Goal: Check status: Check status

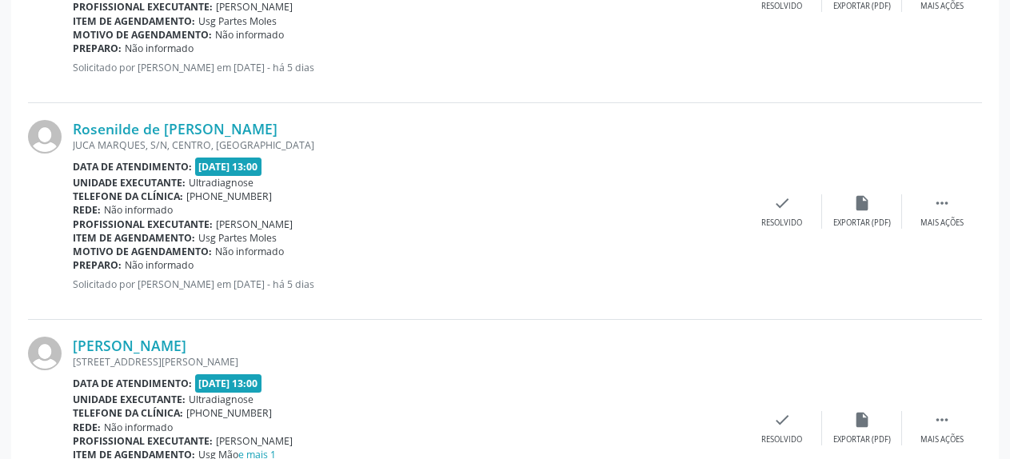
scroll to position [1631, 0]
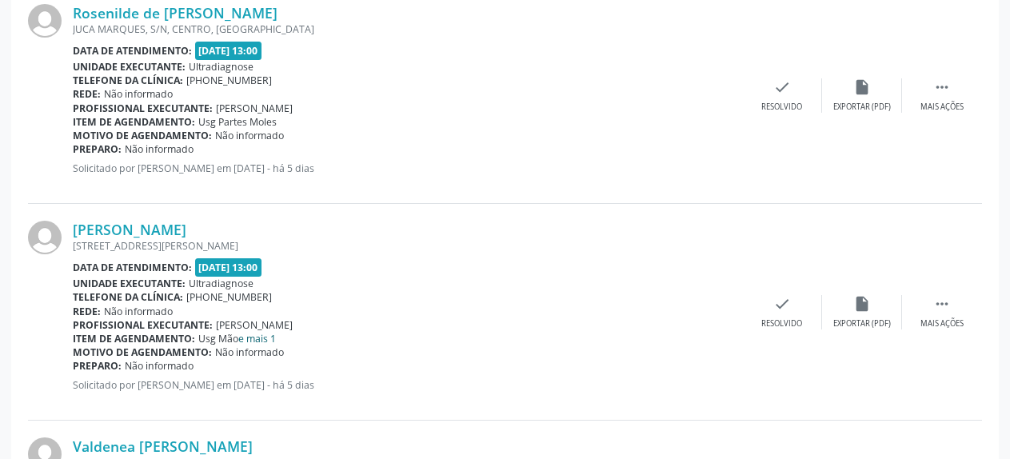
click at [257, 337] on link "e mais 1" at bounding box center [257, 339] width 38 height 14
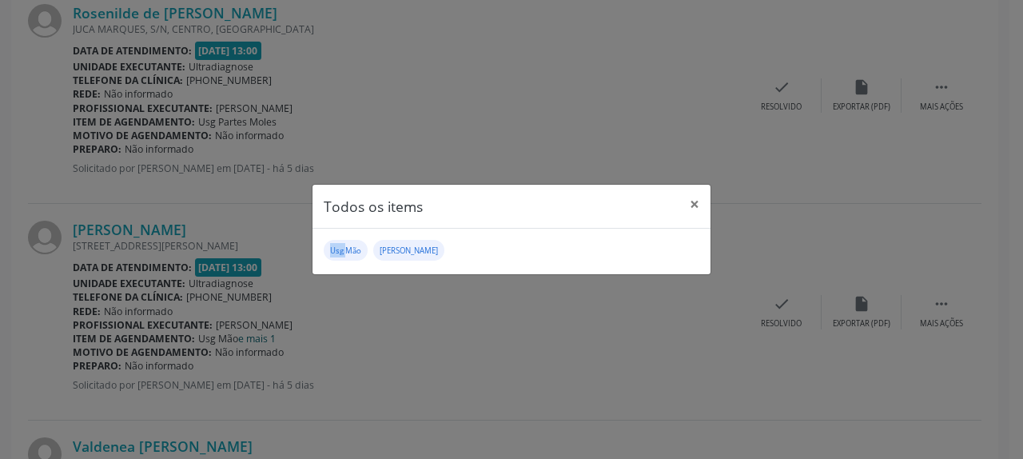
click at [257, 337] on div "Todos os items × Usg Mão Usg [PERSON_NAME]" at bounding box center [511, 229] width 1023 height 459
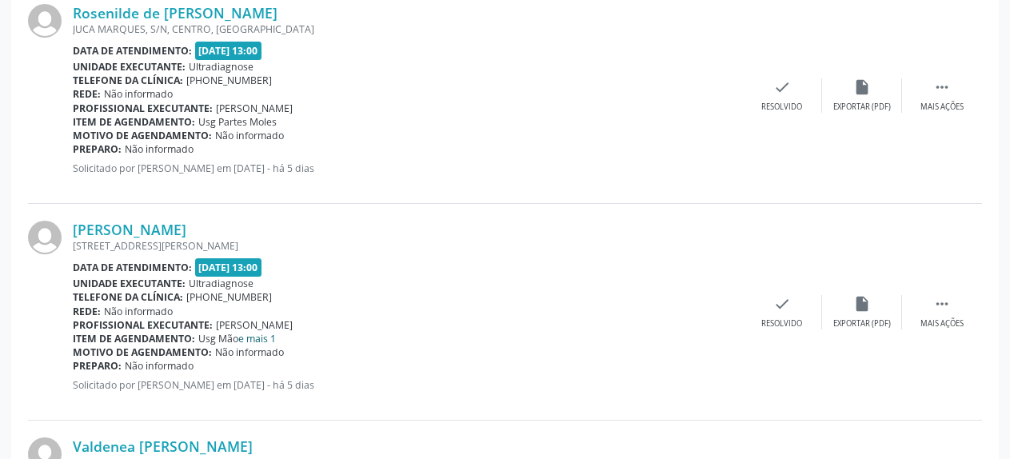
click at [257, 337] on link "e mais 1" at bounding box center [257, 339] width 38 height 14
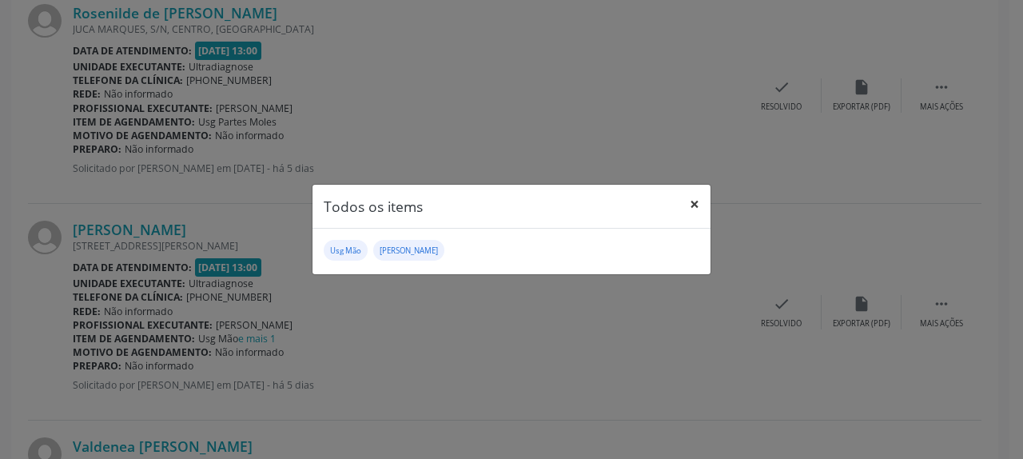
click at [695, 205] on button "×" at bounding box center [695, 204] width 32 height 39
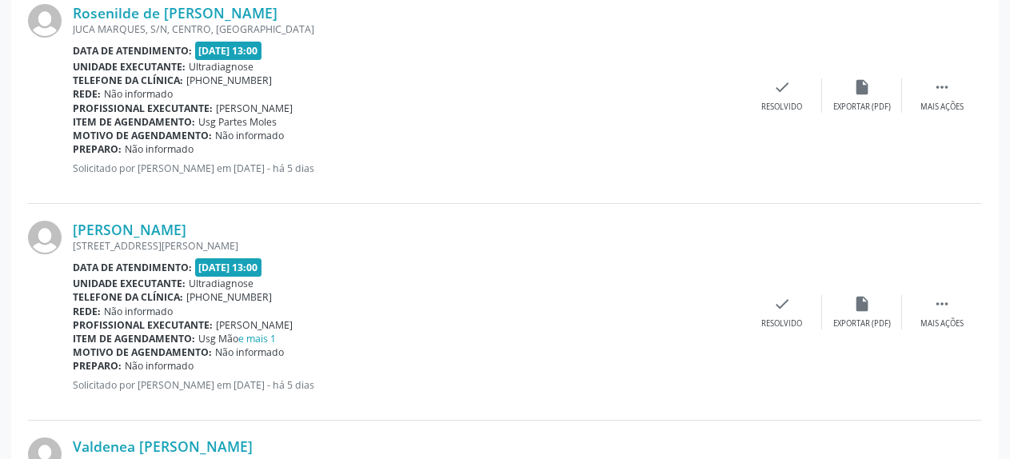
scroll to position [1713, 0]
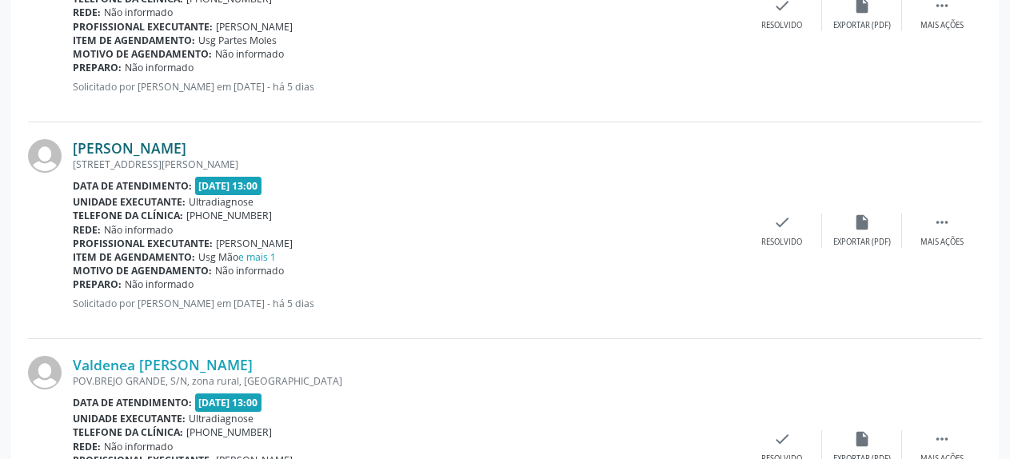
click at [136, 151] on link "[PERSON_NAME]" at bounding box center [130, 148] width 114 height 18
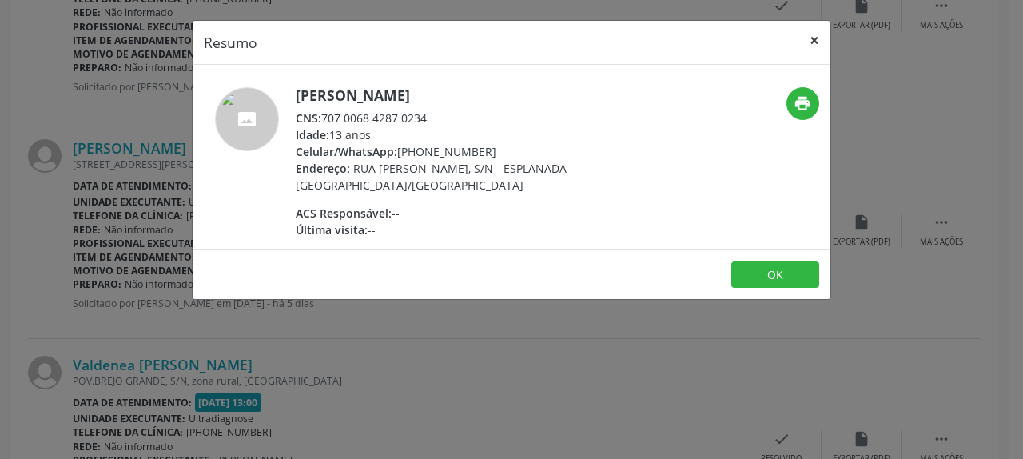
click at [816, 38] on button "×" at bounding box center [815, 40] width 32 height 39
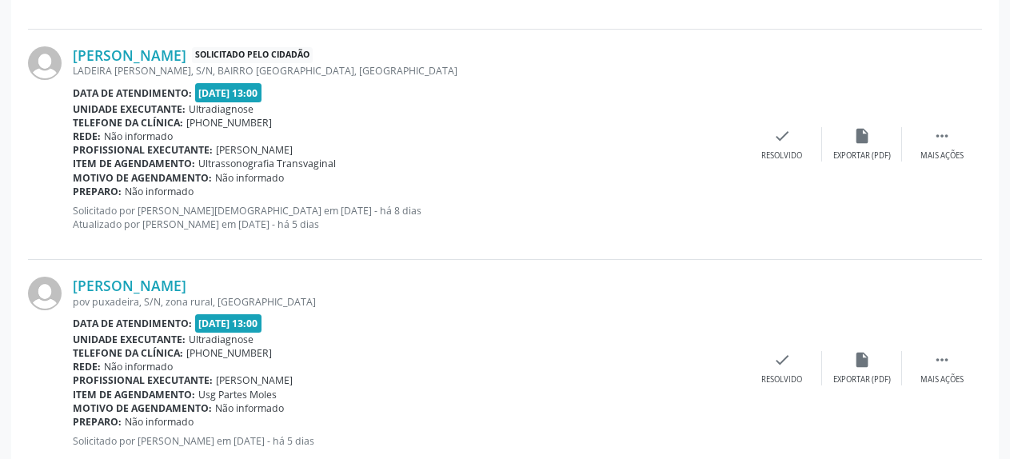
scroll to position [1223, 0]
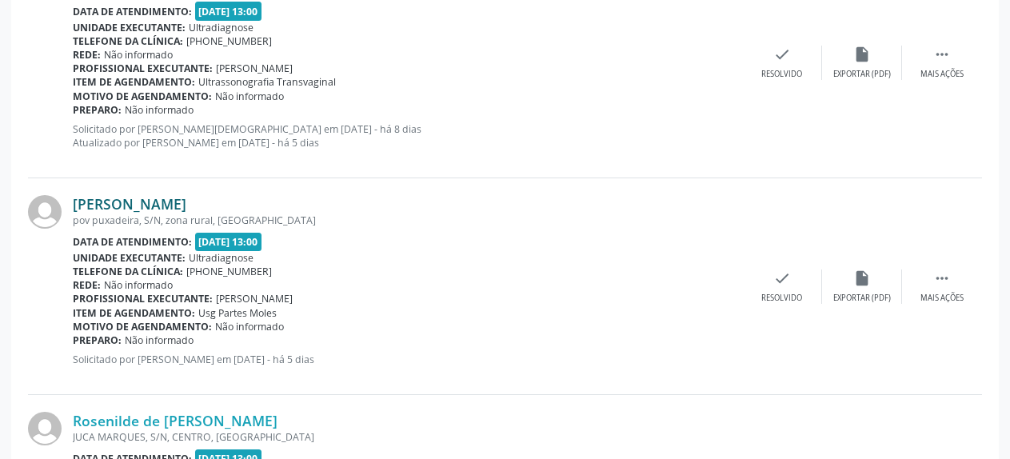
click at [181, 205] on link "[PERSON_NAME]" at bounding box center [130, 204] width 114 height 18
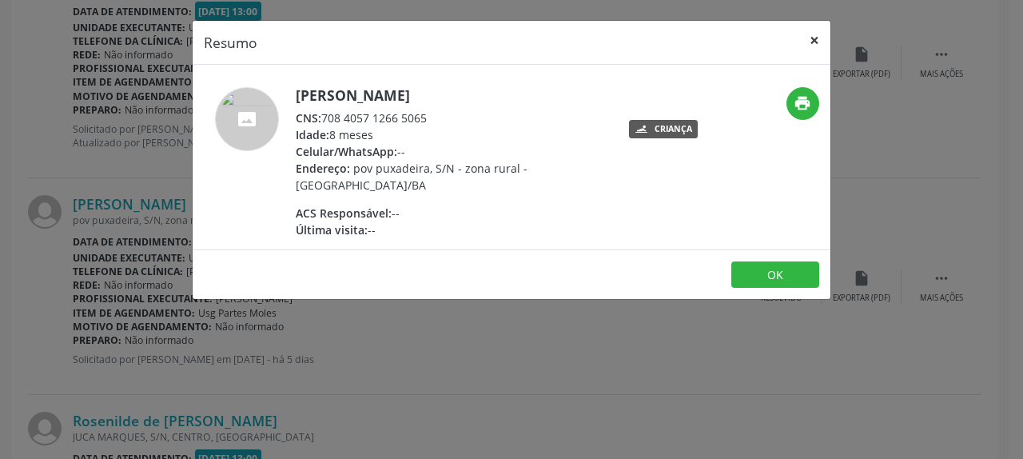
click at [813, 39] on button "×" at bounding box center [815, 40] width 32 height 39
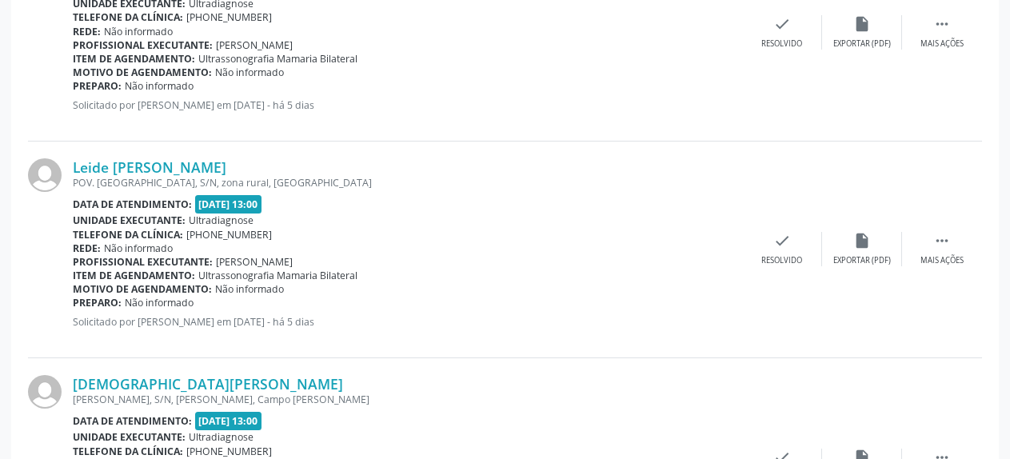
scroll to position [2039, 0]
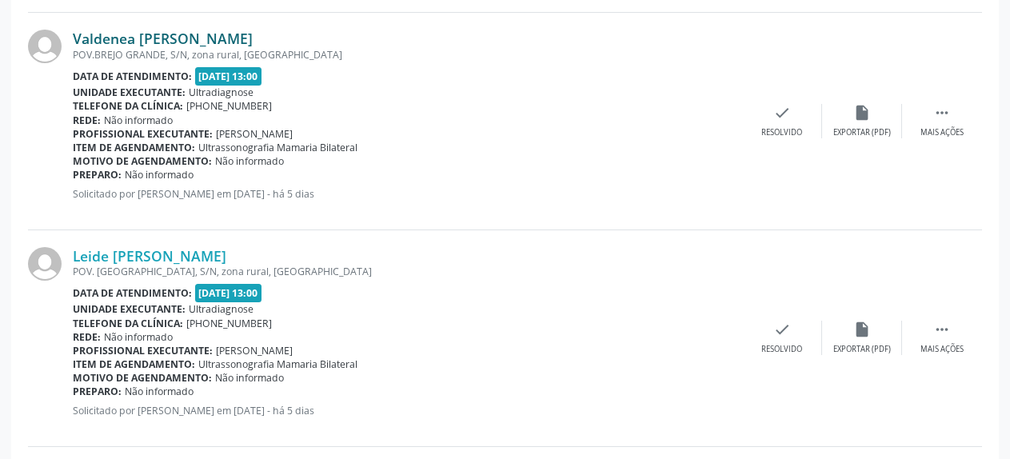
click at [158, 38] on link "Valdenea [PERSON_NAME]" at bounding box center [163, 39] width 180 height 18
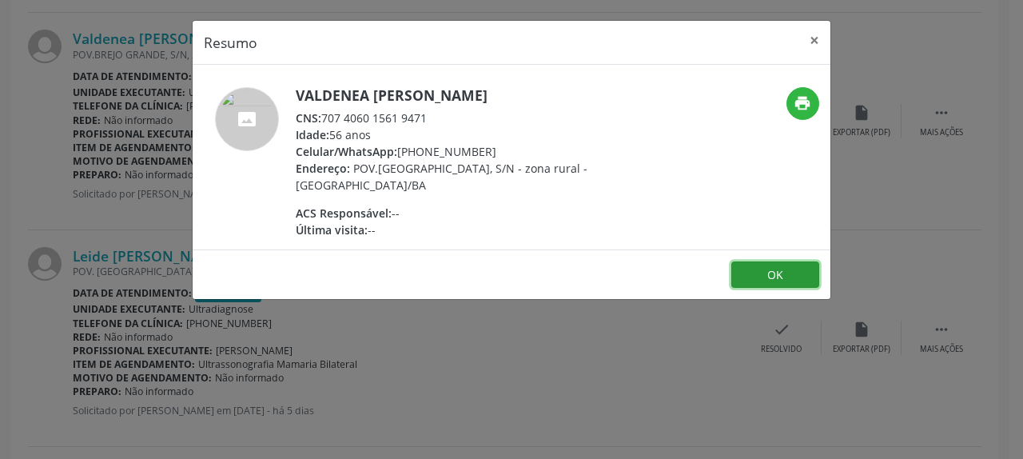
click at [789, 261] on button "OK" at bounding box center [776, 274] width 88 height 27
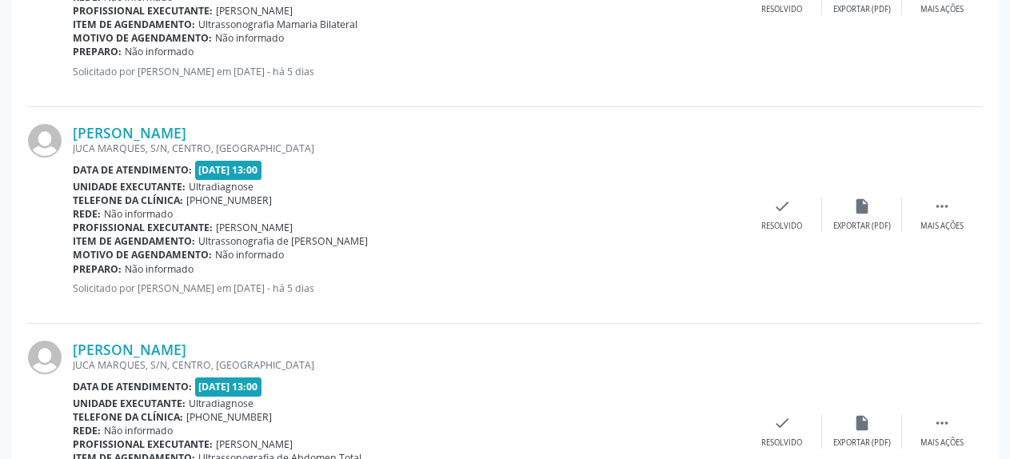
scroll to position [2691, 0]
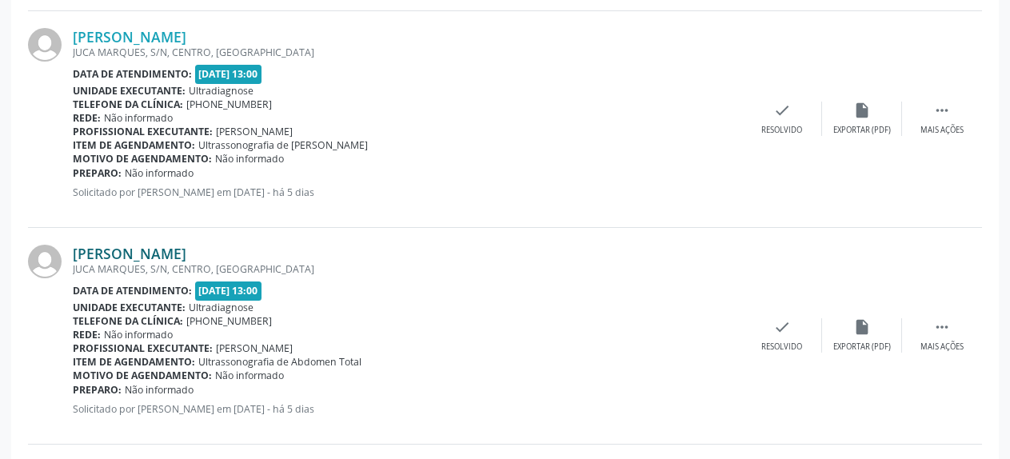
click at [129, 256] on link "[PERSON_NAME]" at bounding box center [130, 254] width 114 height 18
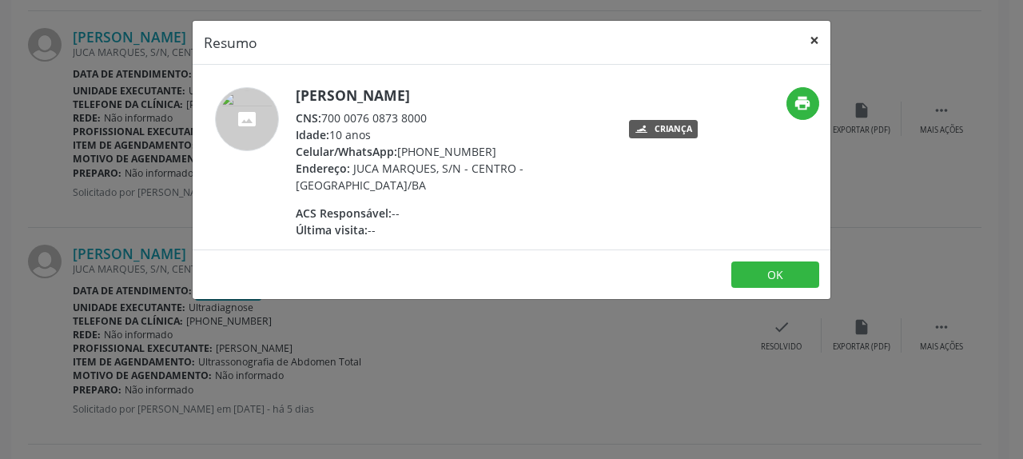
click at [807, 41] on button "×" at bounding box center [815, 40] width 32 height 39
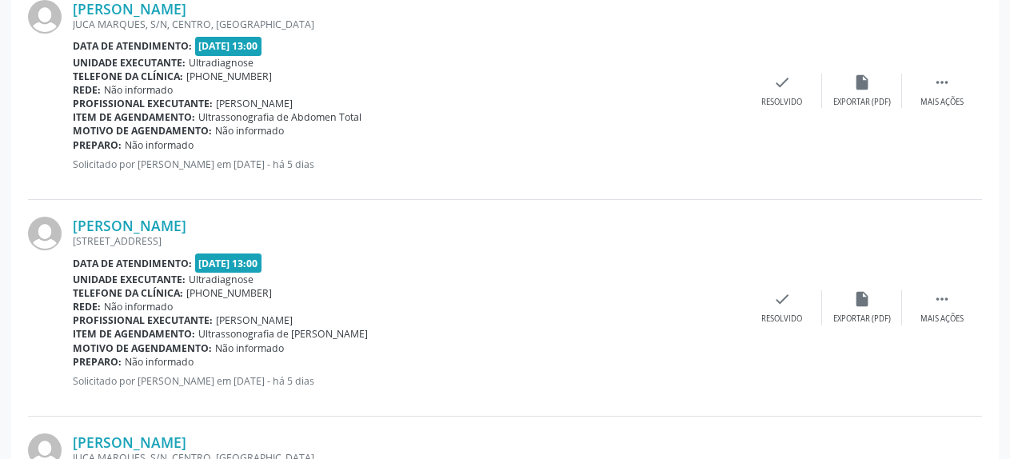
scroll to position [3017, 0]
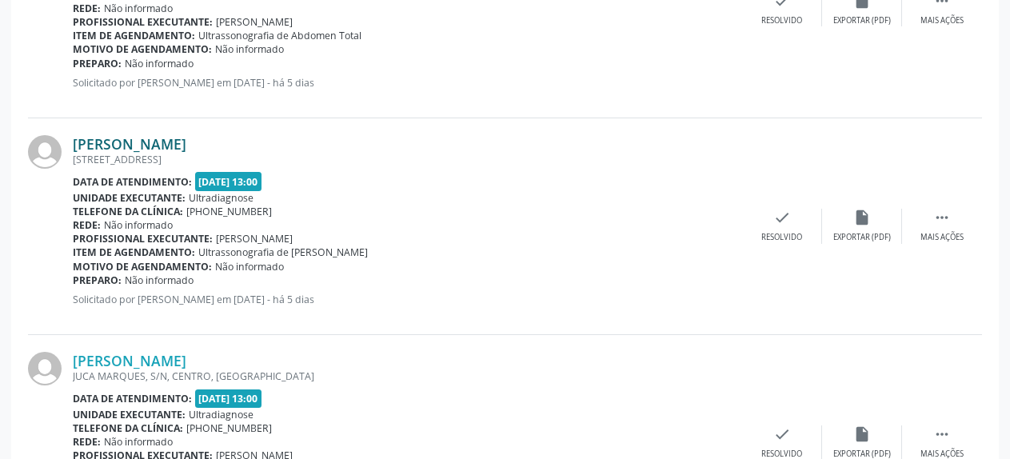
click at [163, 143] on link "[PERSON_NAME]" at bounding box center [130, 144] width 114 height 18
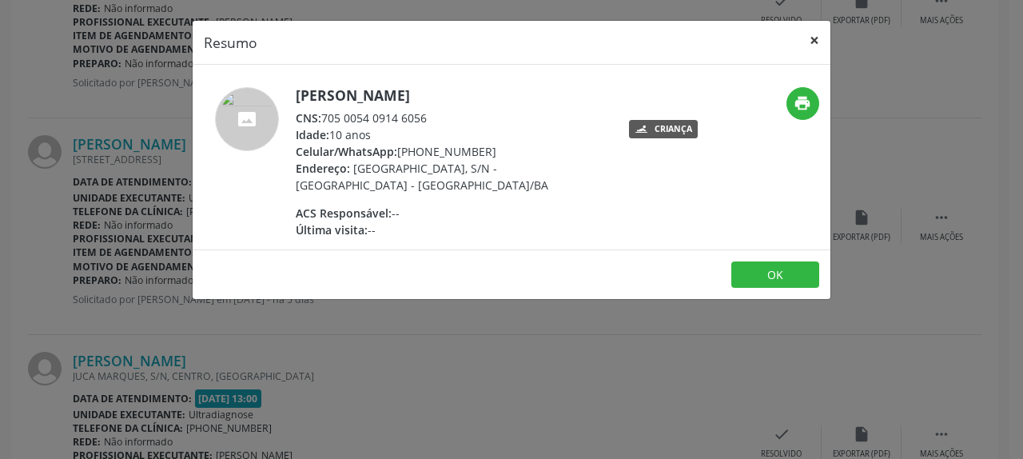
click at [814, 37] on button "×" at bounding box center [815, 40] width 32 height 39
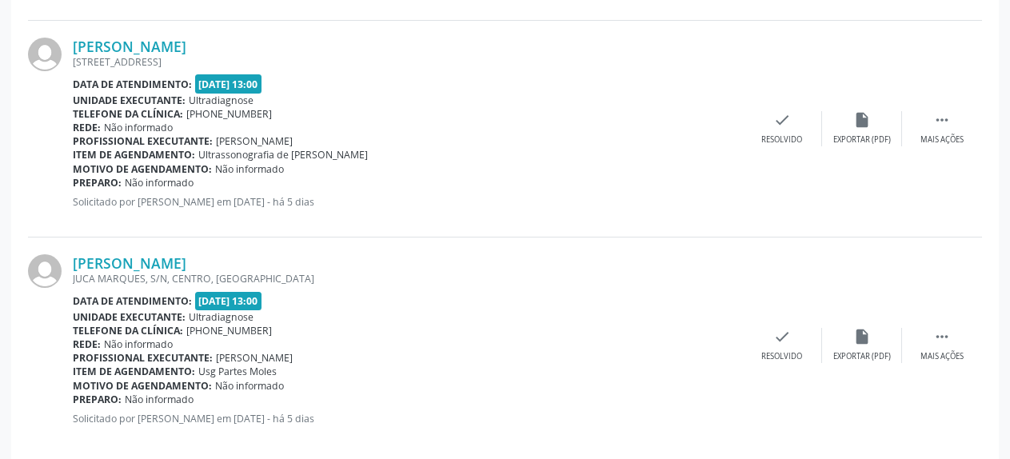
scroll to position [3136, 0]
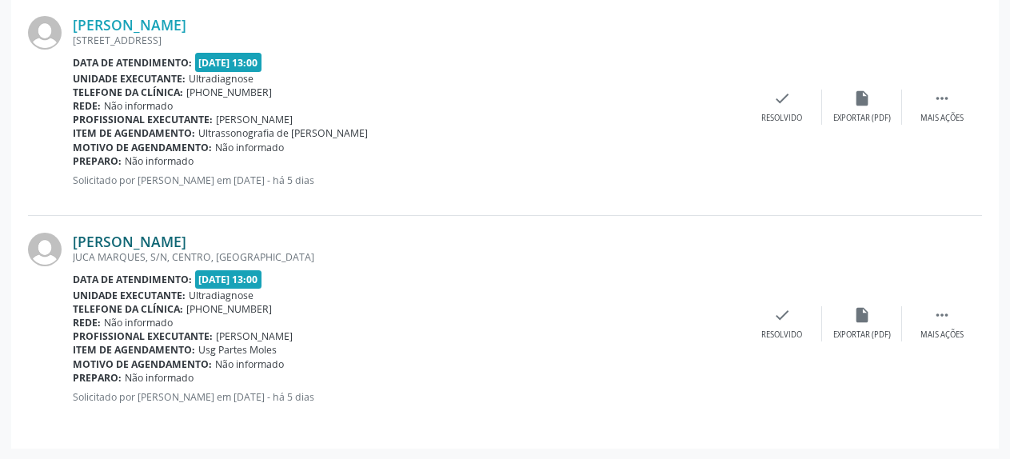
click at [170, 243] on link "[PERSON_NAME]" at bounding box center [130, 242] width 114 height 18
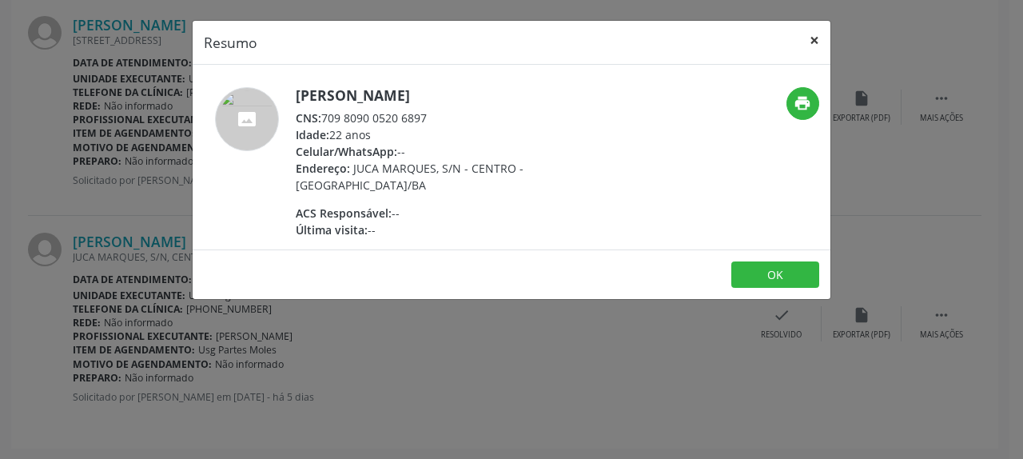
click at [815, 39] on button "×" at bounding box center [815, 40] width 32 height 39
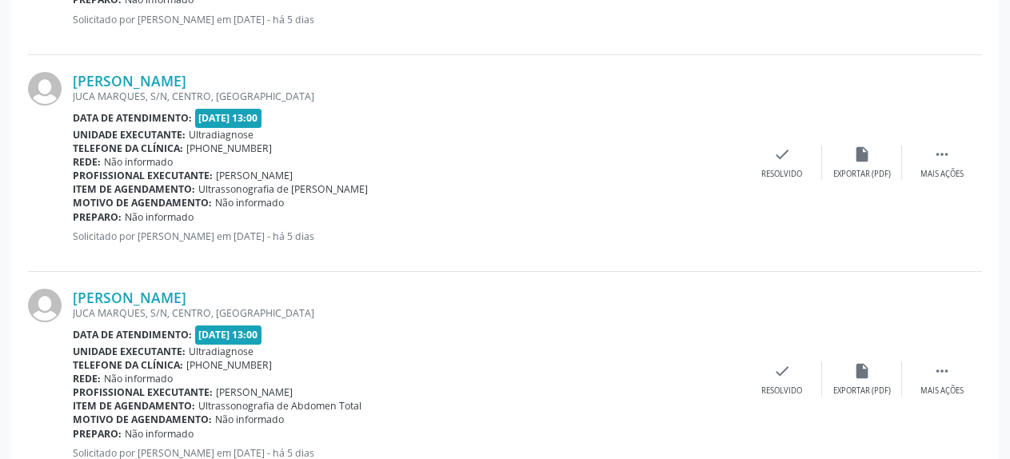
scroll to position [2566, 0]
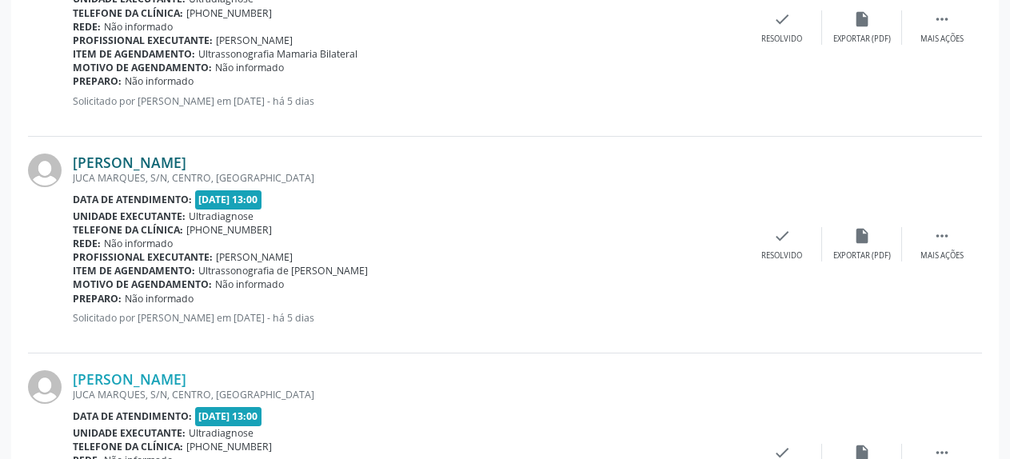
click at [157, 160] on link "[PERSON_NAME]" at bounding box center [130, 163] width 114 height 18
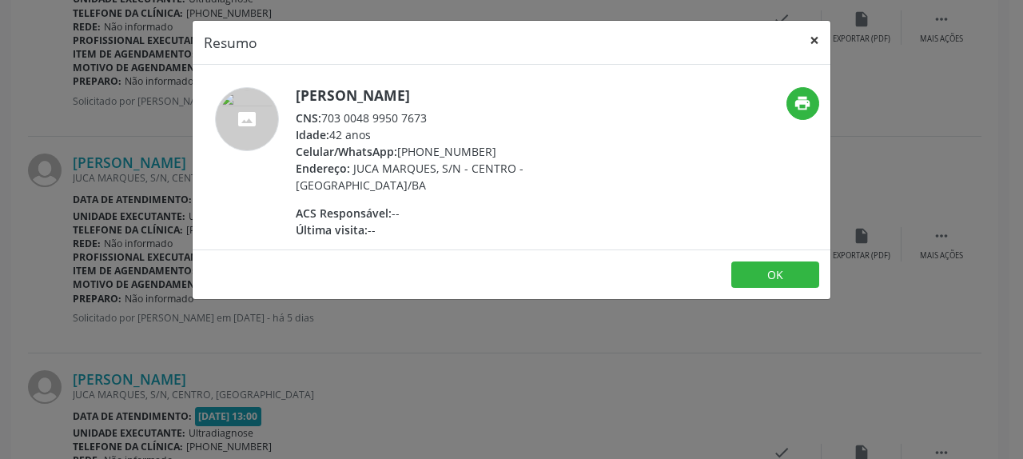
click at [812, 40] on button "×" at bounding box center [815, 40] width 32 height 39
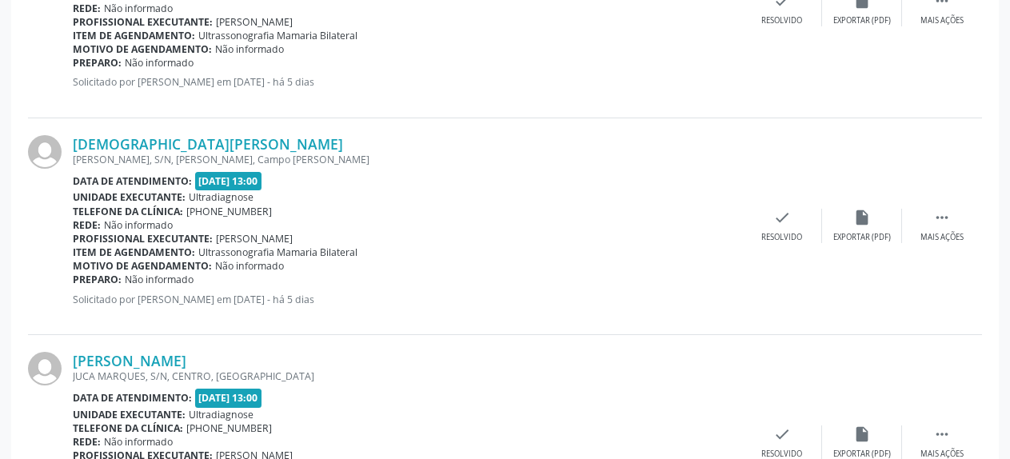
scroll to position [2321, 0]
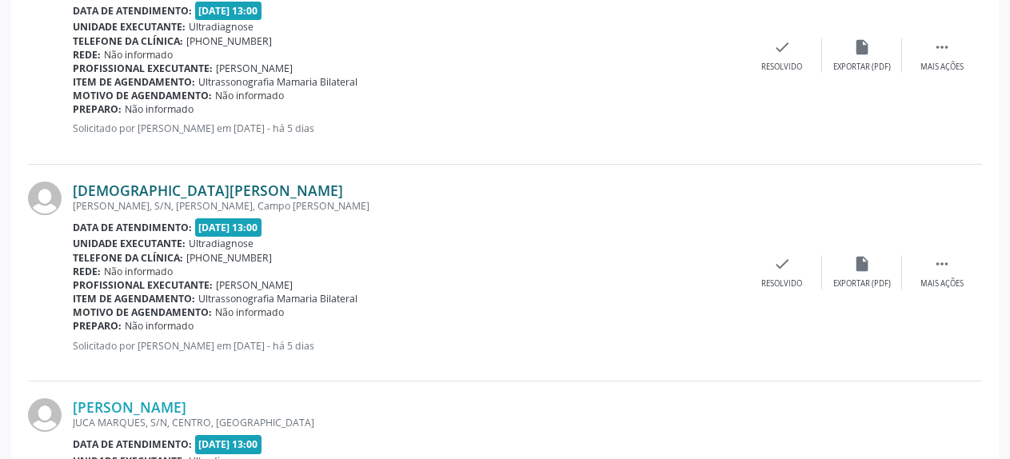
click at [144, 195] on link "[DEMOGRAPHIC_DATA][PERSON_NAME]" at bounding box center [208, 190] width 270 height 18
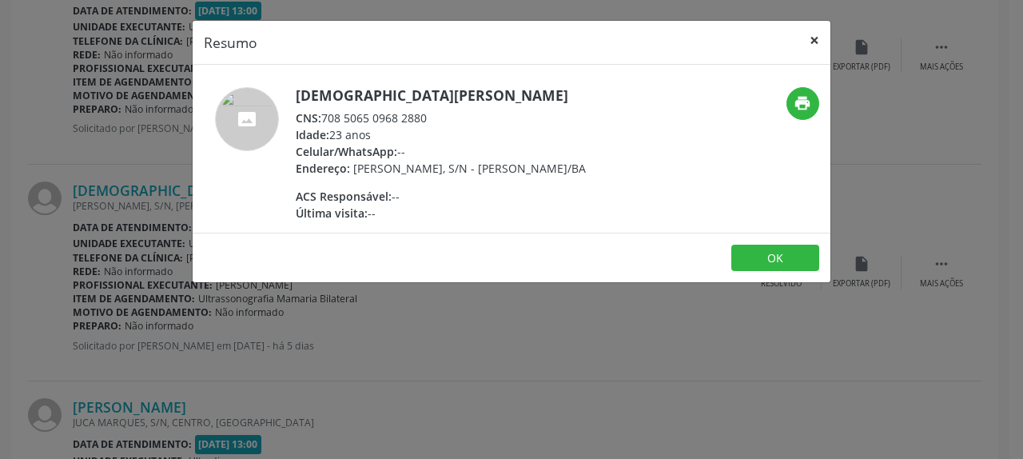
click at [818, 35] on button "×" at bounding box center [815, 40] width 32 height 39
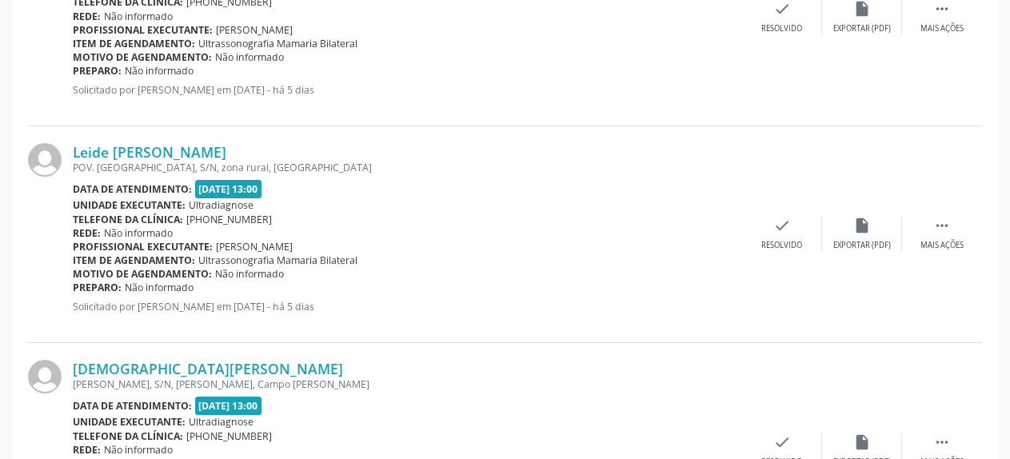
scroll to position [2076, 0]
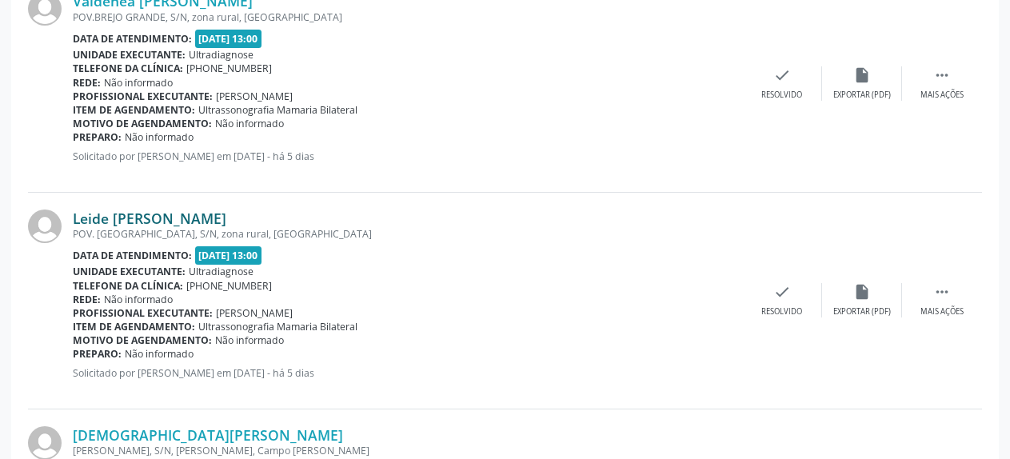
click at [126, 221] on link "Leide [PERSON_NAME]" at bounding box center [150, 218] width 154 height 18
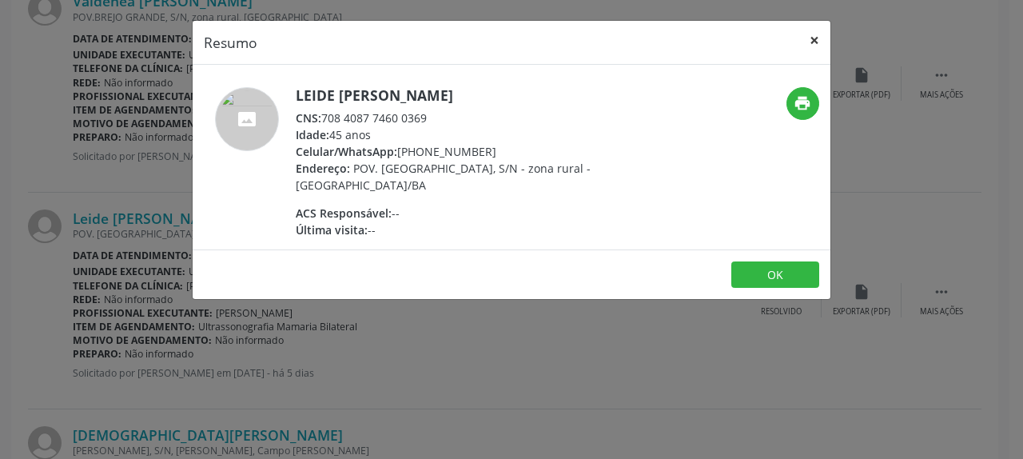
click at [814, 40] on button "×" at bounding box center [815, 40] width 32 height 39
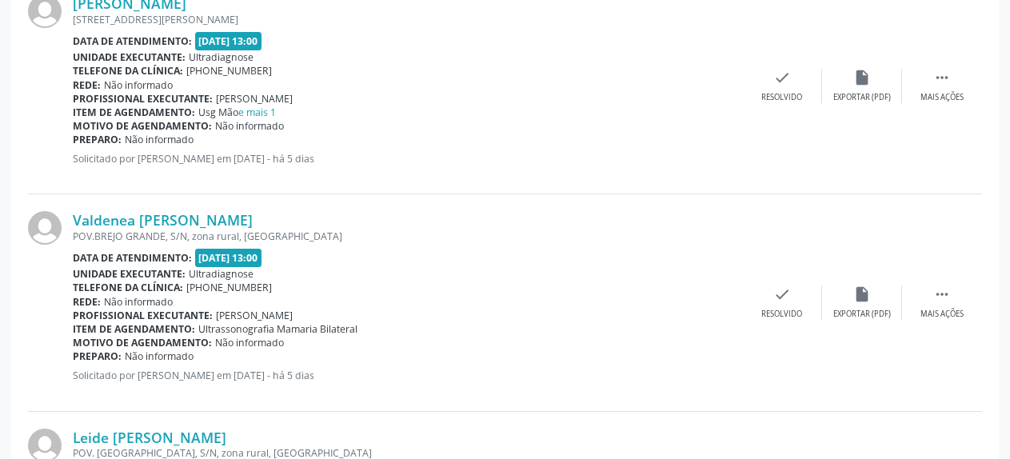
scroll to position [1832, 0]
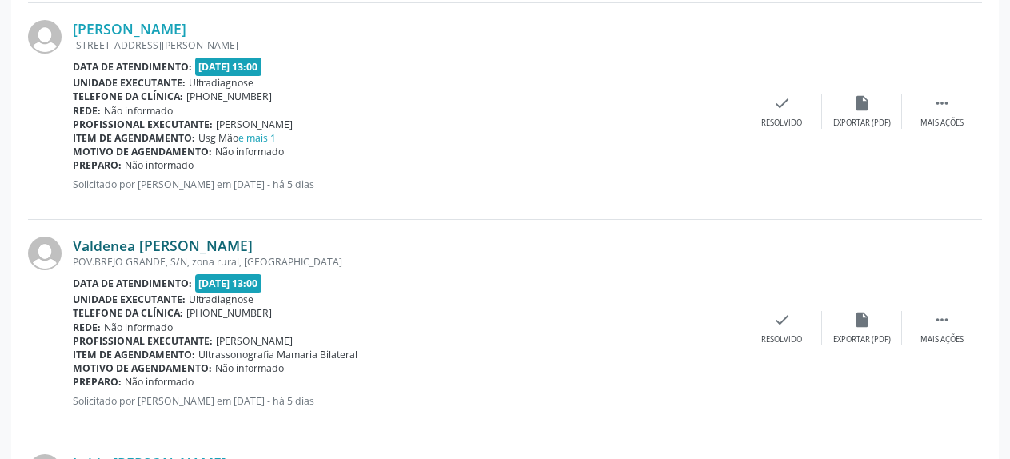
click at [114, 244] on link "Valdenea [PERSON_NAME]" at bounding box center [163, 246] width 180 height 18
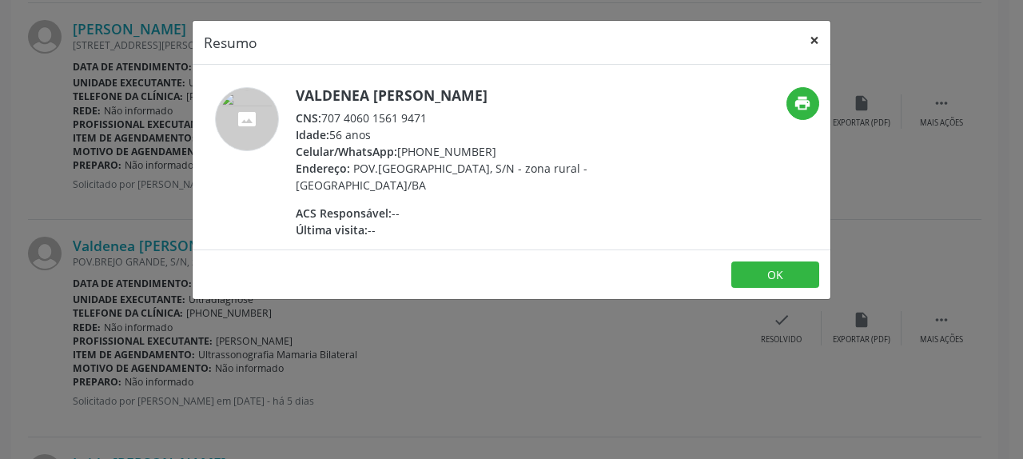
click at [811, 38] on button "×" at bounding box center [815, 40] width 32 height 39
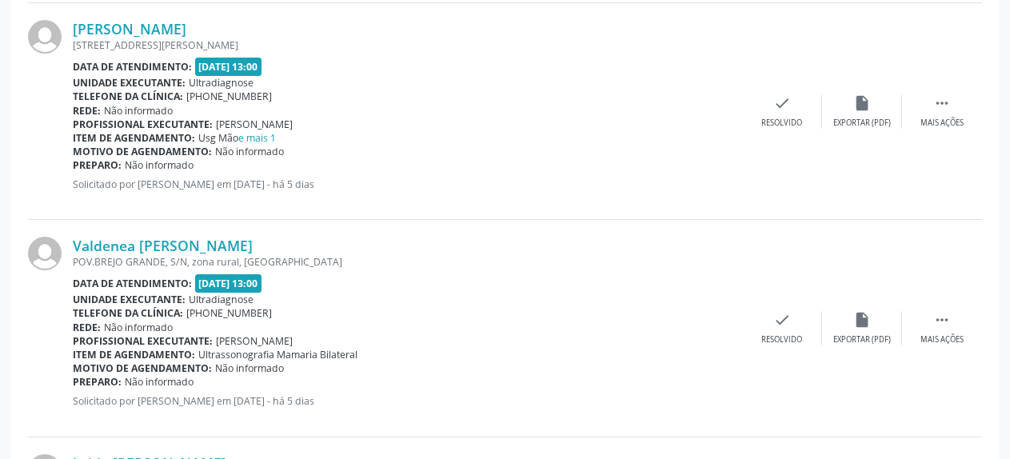
scroll to position [1750, 0]
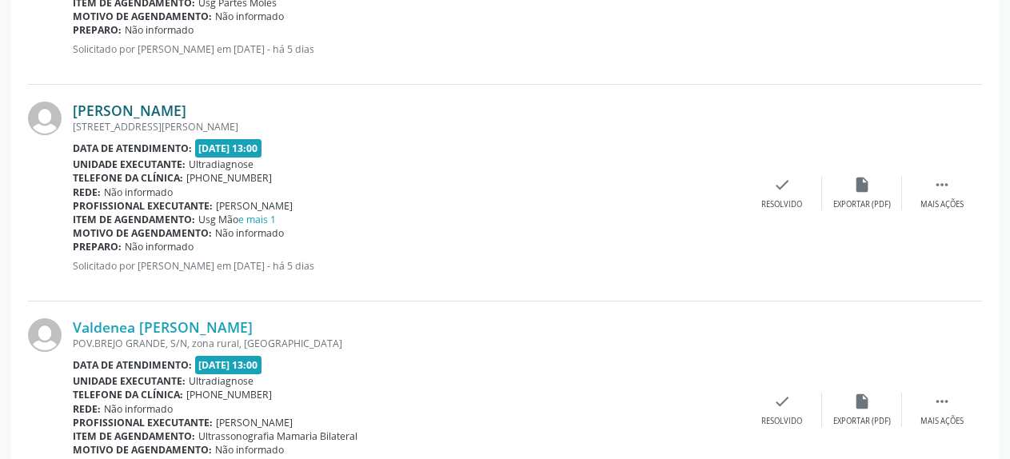
click at [186, 115] on link "[PERSON_NAME]" at bounding box center [130, 111] width 114 height 18
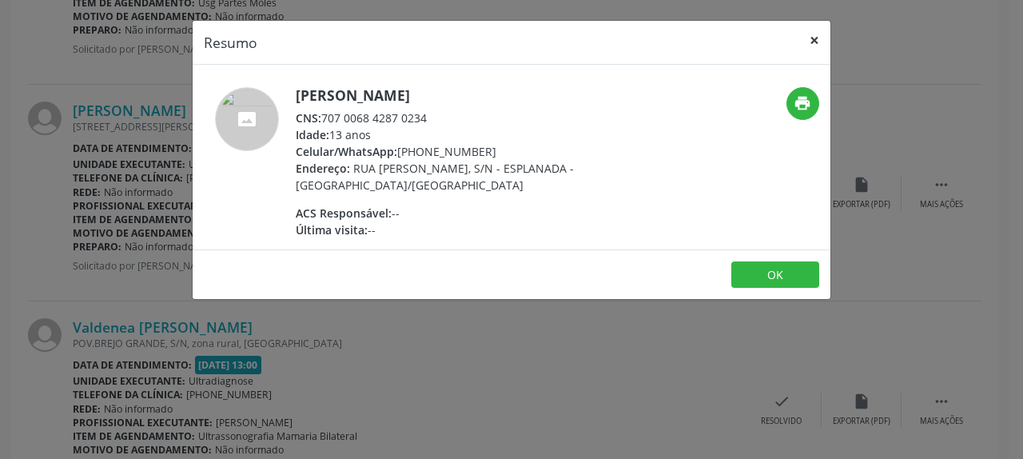
click at [818, 42] on button "×" at bounding box center [815, 40] width 32 height 39
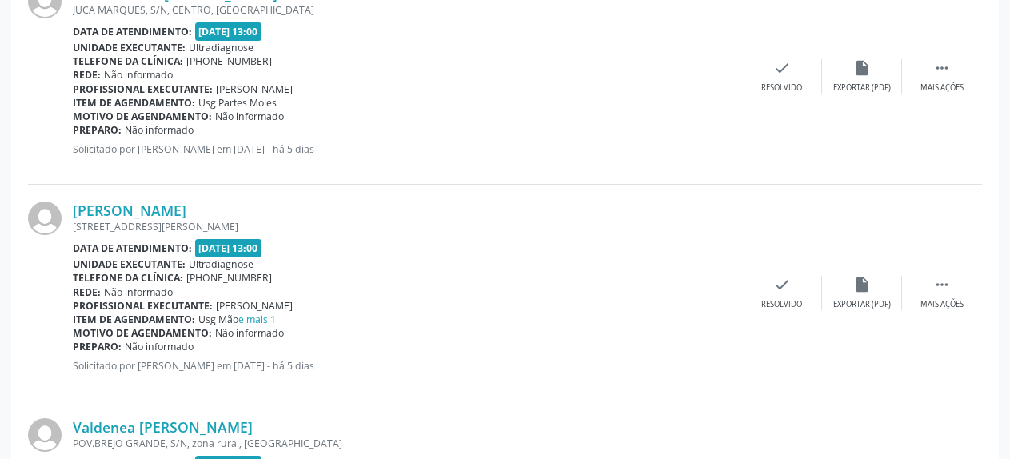
scroll to position [1587, 0]
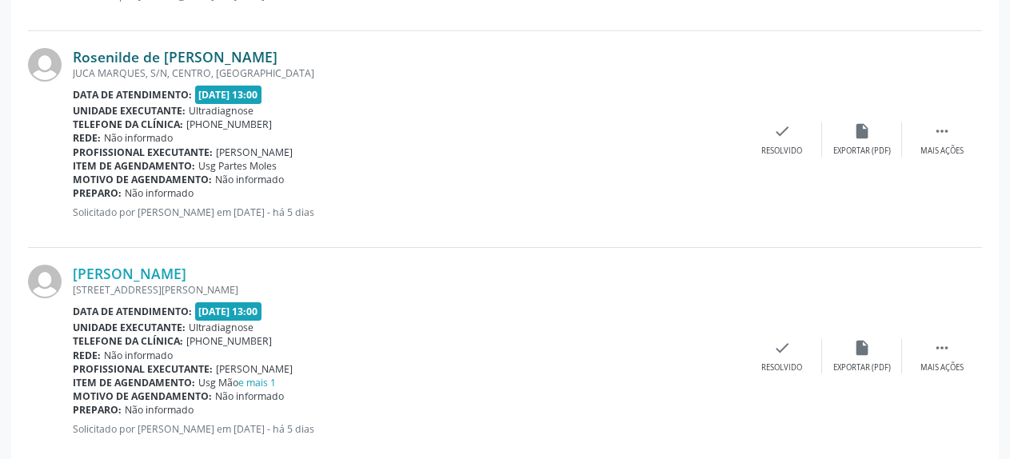
click at [170, 59] on link "Rosenilde de [PERSON_NAME]" at bounding box center [175, 57] width 205 height 18
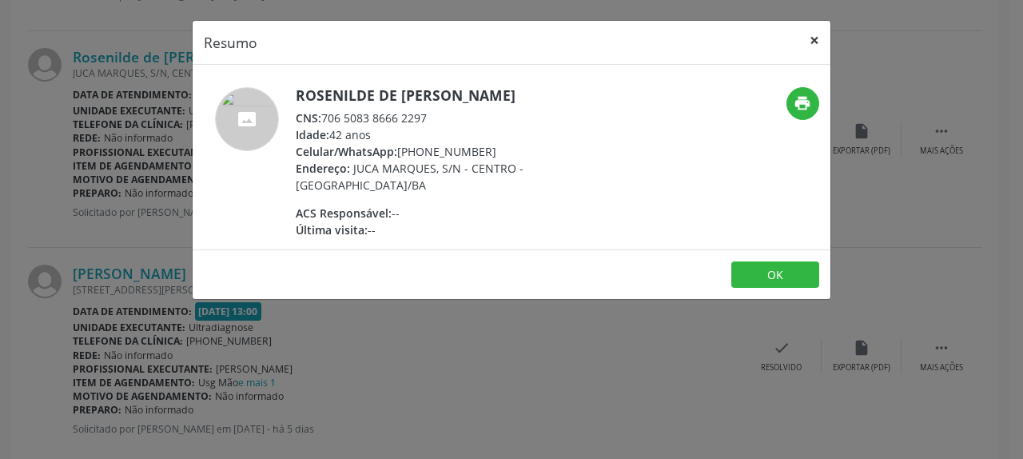
click at [814, 40] on button "×" at bounding box center [815, 40] width 32 height 39
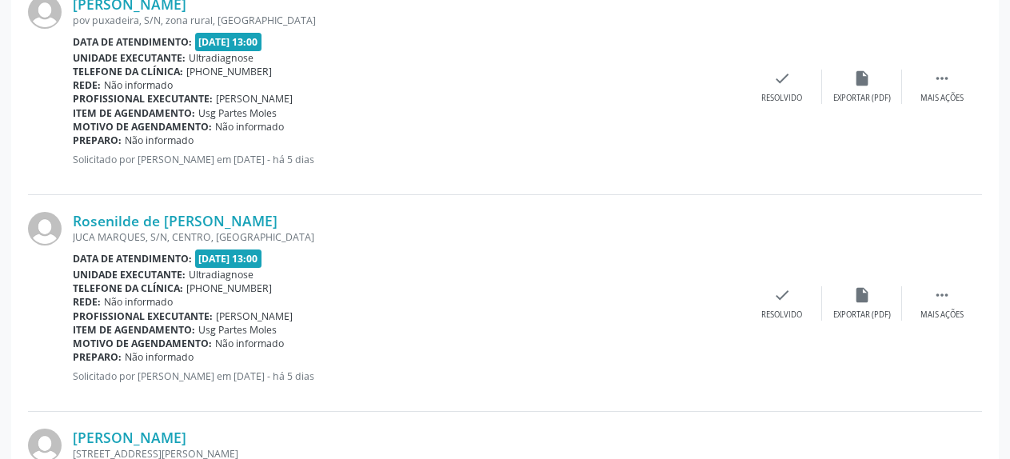
scroll to position [1342, 0]
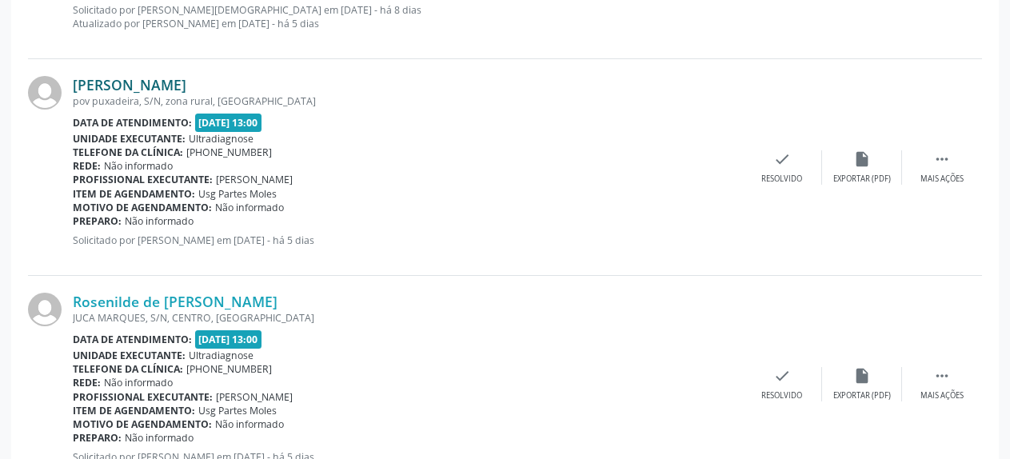
click at [186, 83] on link "[PERSON_NAME]" at bounding box center [130, 85] width 114 height 18
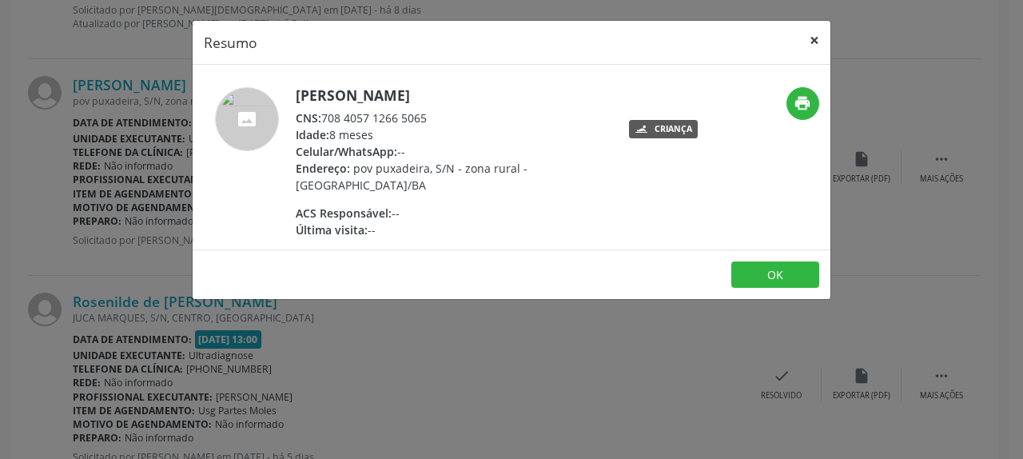
click at [820, 38] on button "×" at bounding box center [815, 40] width 32 height 39
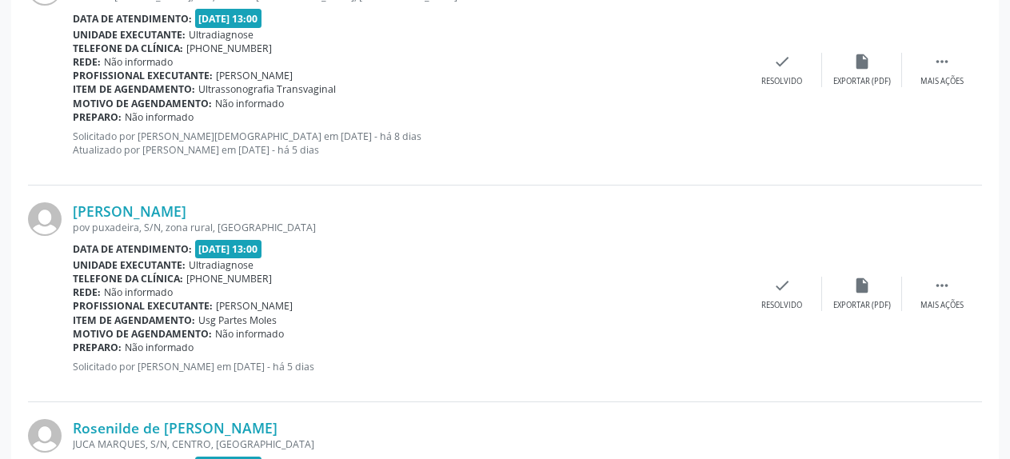
scroll to position [1098, 0]
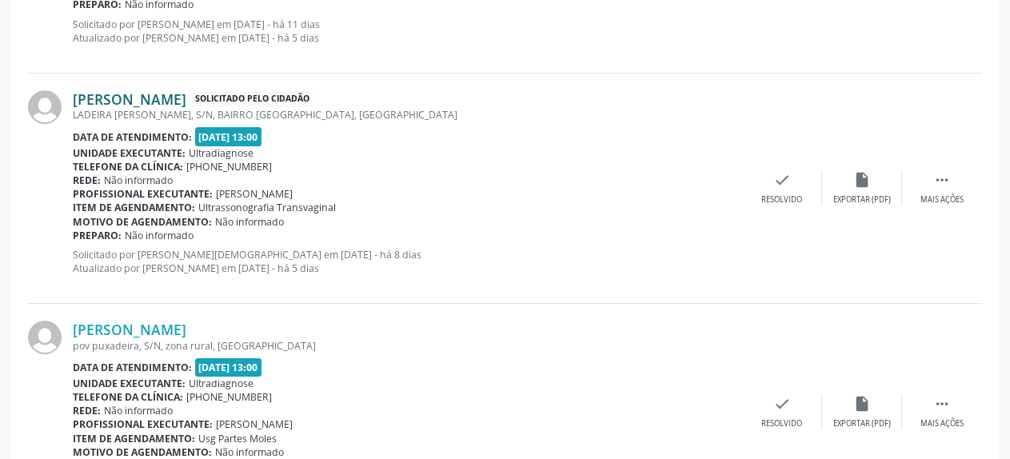
click at [165, 98] on link "[PERSON_NAME]" at bounding box center [130, 99] width 114 height 18
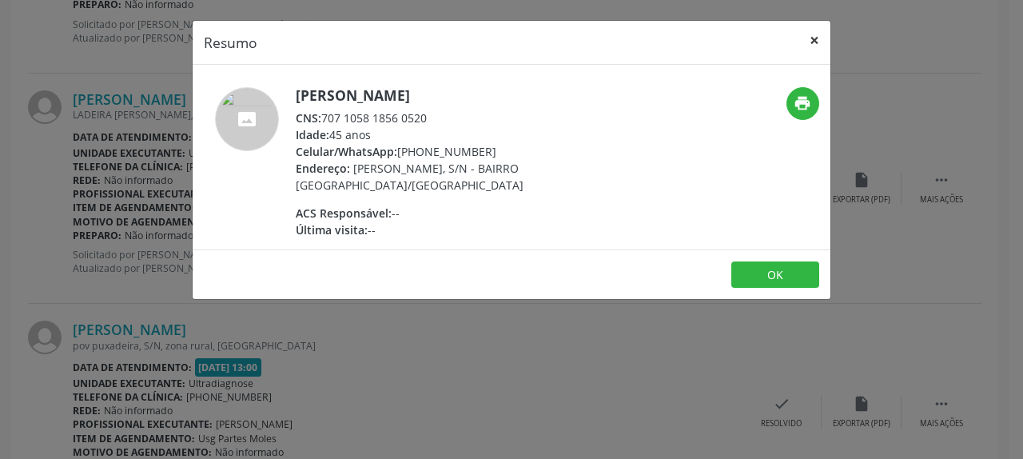
click at [818, 44] on button "×" at bounding box center [815, 40] width 32 height 39
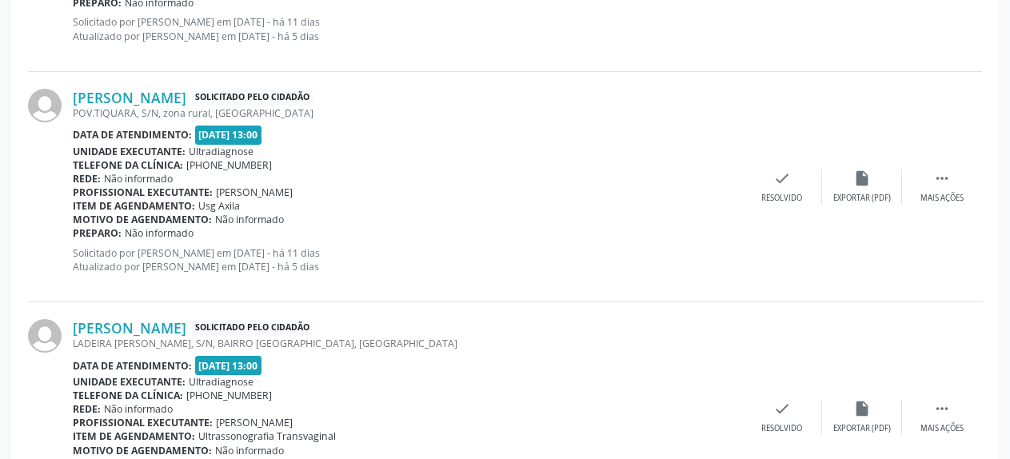
scroll to position [853, 0]
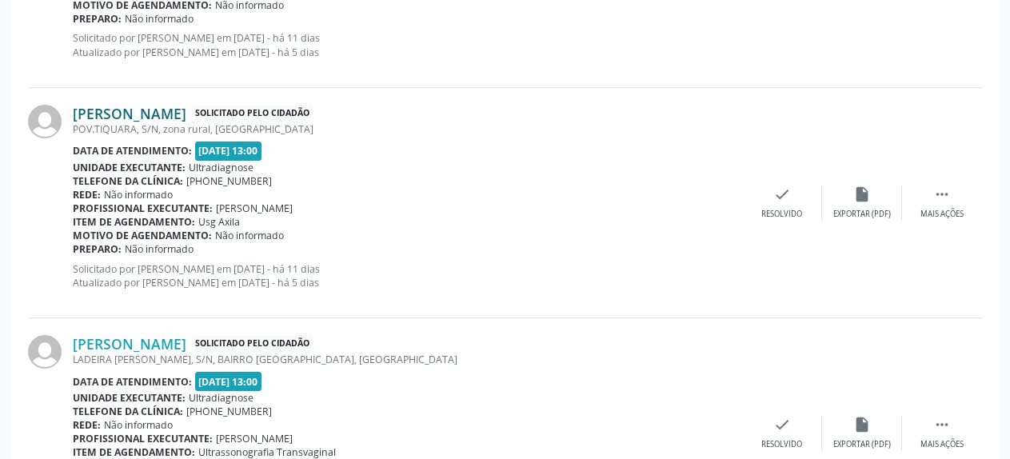
click at [135, 116] on link "[PERSON_NAME]" at bounding box center [130, 114] width 114 height 18
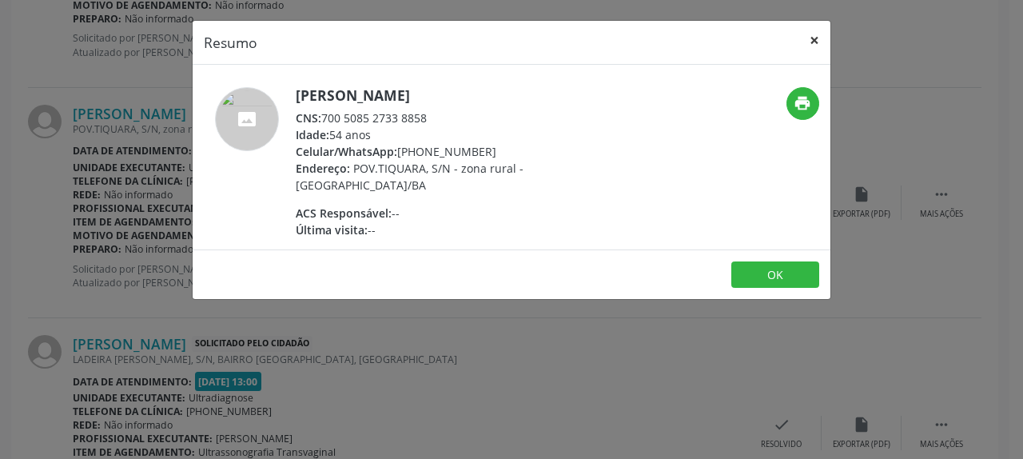
click at [811, 38] on button "×" at bounding box center [815, 40] width 32 height 39
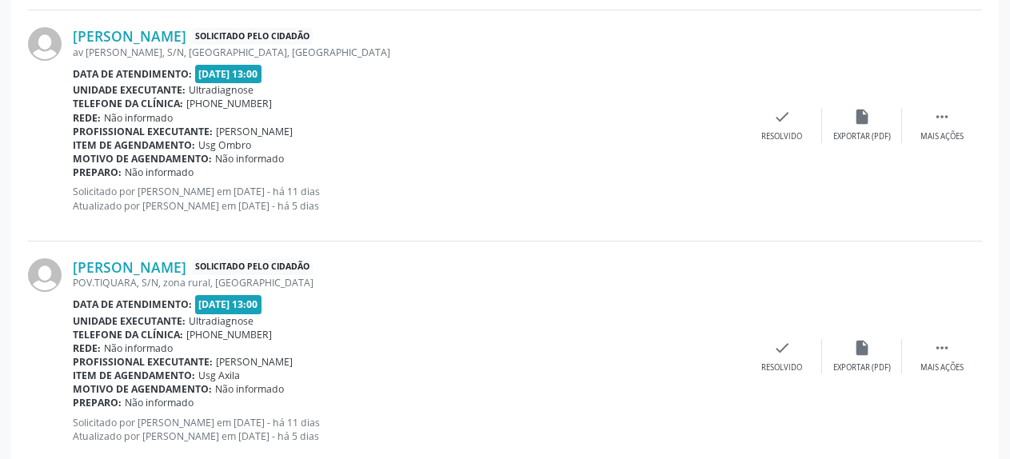
scroll to position [690, 0]
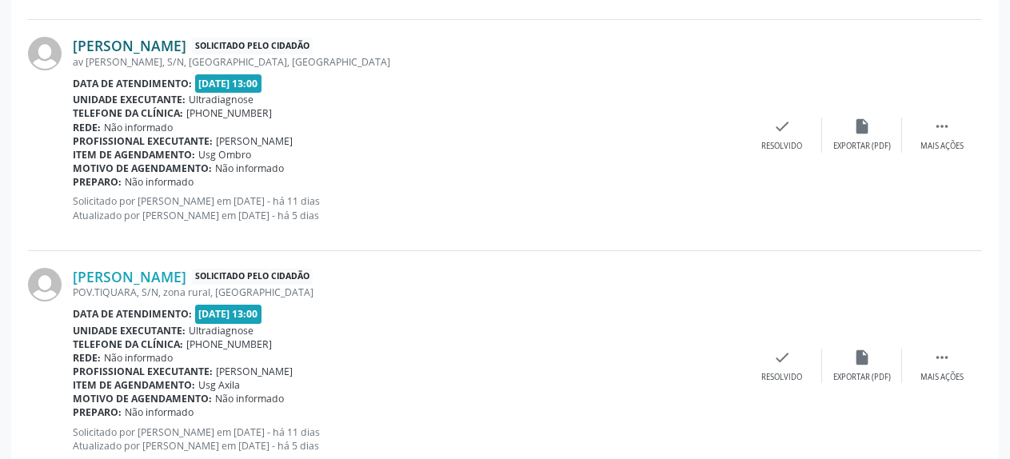
click at [134, 48] on link "[PERSON_NAME]" at bounding box center [130, 46] width 114 height 18
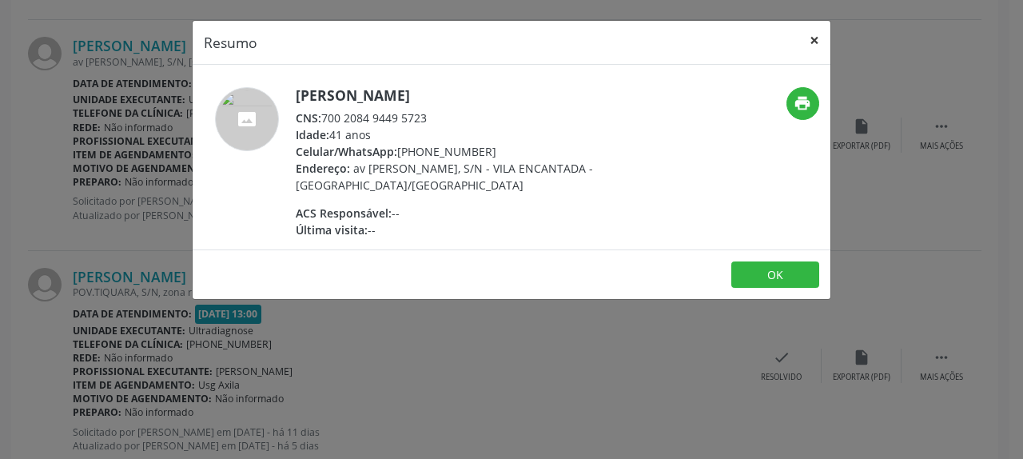
click at [818, 39] on button "×" at bounding box center [815, 40] width 32 height 39
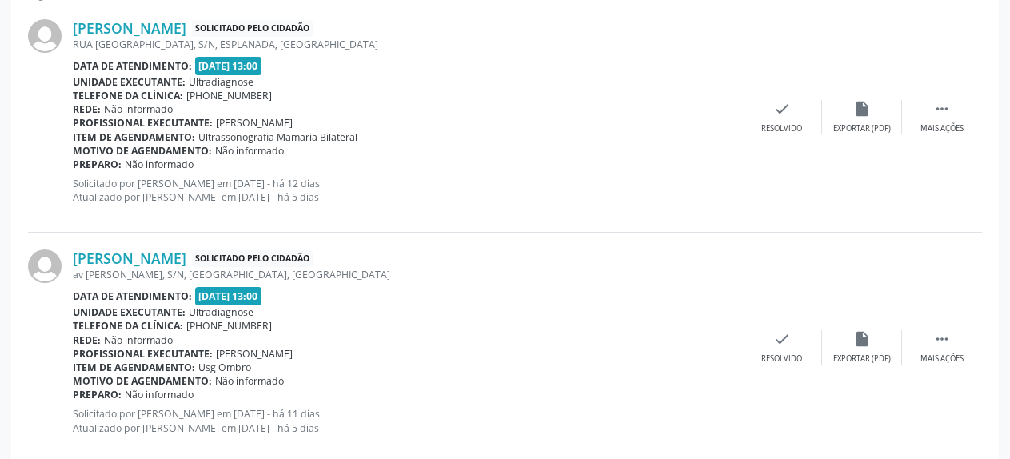
scroll to position [445, 0]
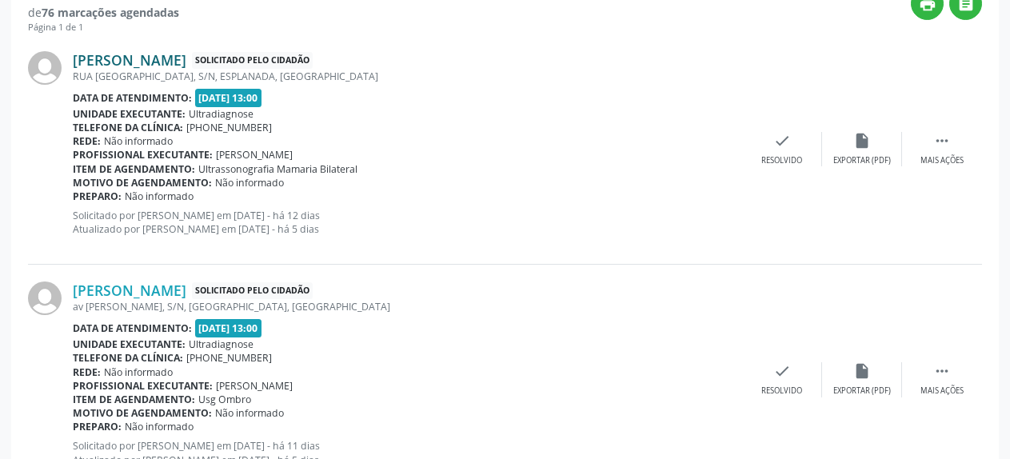
click at [142, 65] on link "[PERSON_NAME]" at bounding box center [130, 60] width 114 height 18
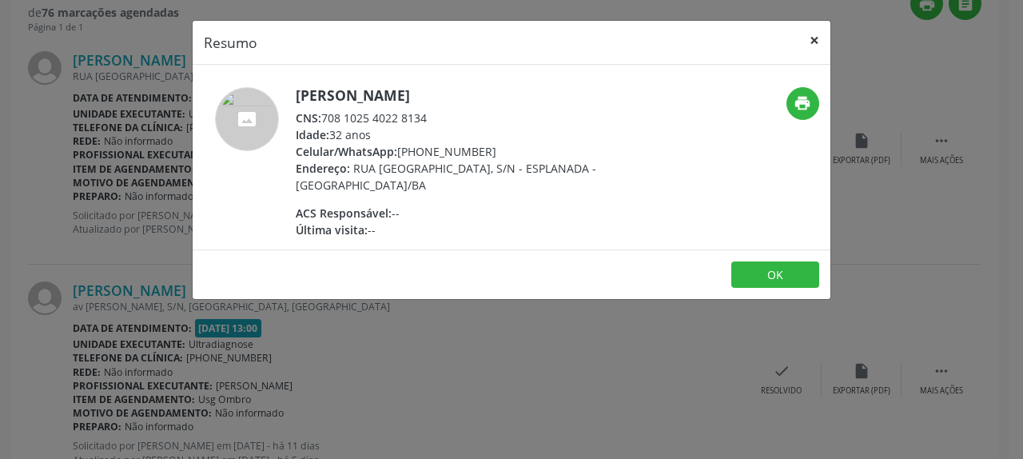
click at [817, 42] on button "×" at bounding box center [815, 40] width 32 height 39
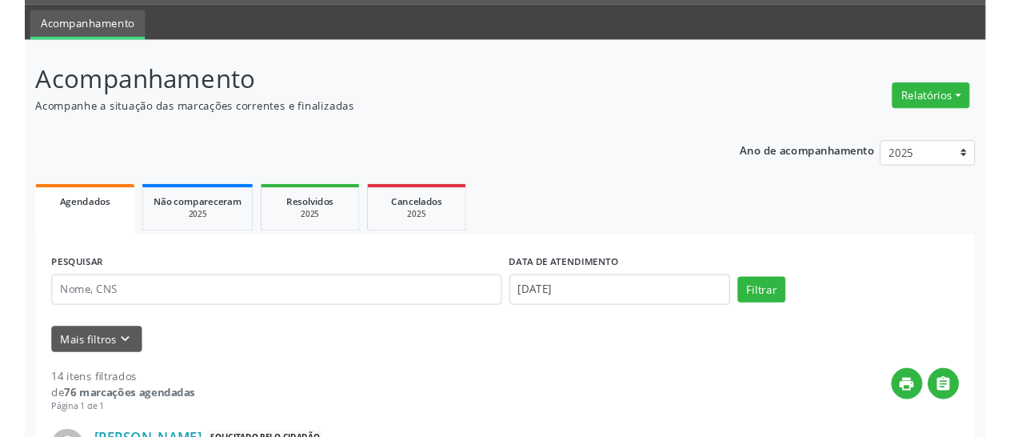
scroll to position [33, 0]
